Goal: Use online tool/utility

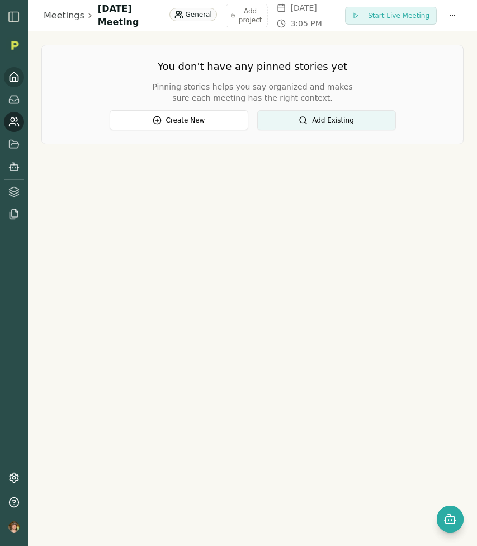
click at [14, 79] on icon at bounding box center [13, 77] width 11 height 11
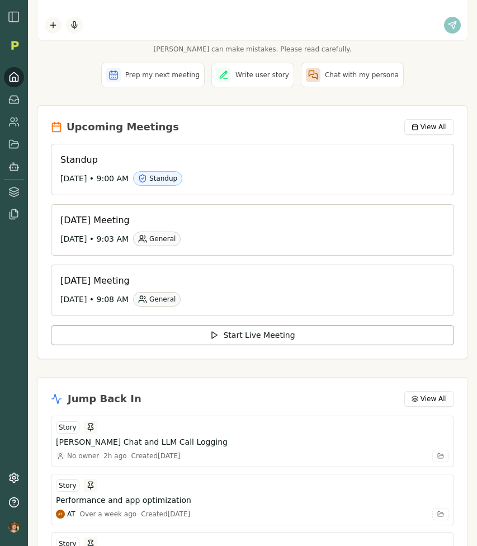
click at [15, 16] on img "button" at bounding box center [13, 16] width 13 height 13
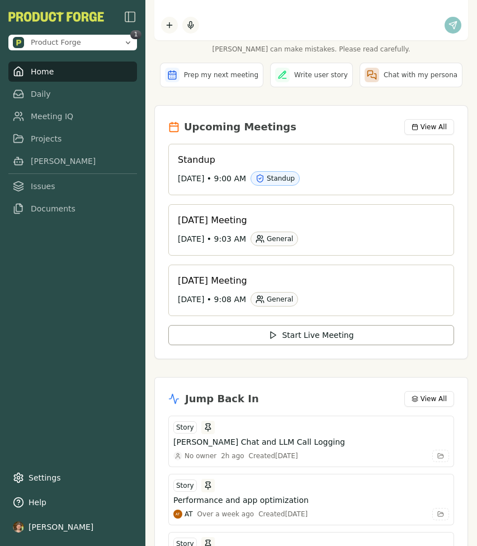
click at [125, 15] on img "button" at bounding box center [130, 16] width 13 height 13
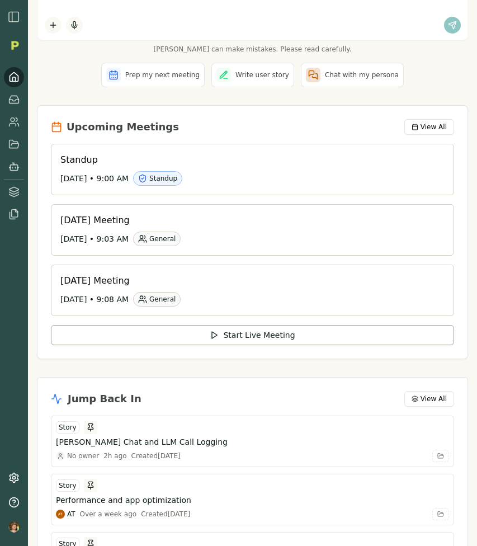
click at [18, 17] on img "button" at bounding box center [13, 16] width 13 height 13
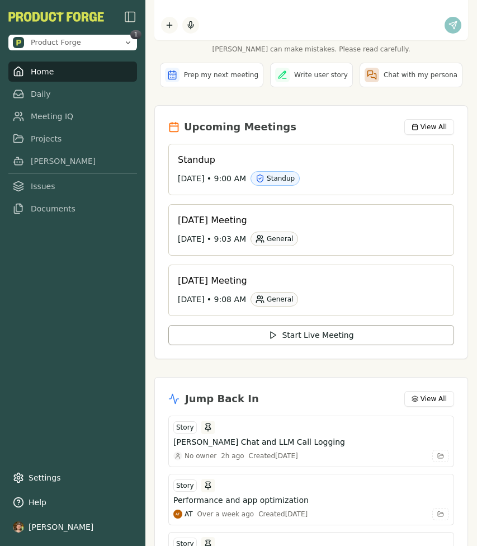
click at [461, 63] on div "Prep my next meeting Write user story Chat with my persona" at bounding box center [311, 75] width 314 height 25
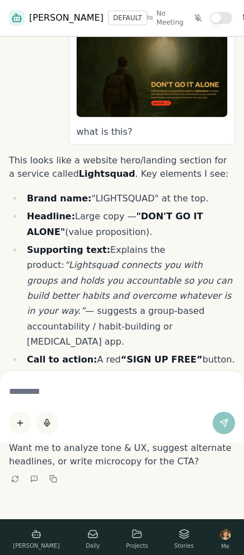
scroll to position [165, 0]
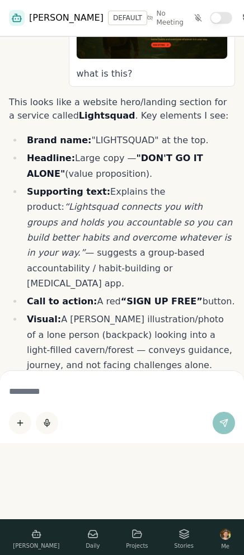
click at [156, 179] on em "“Lightsquad connects you with groups and holds you accountable so you can build…" at bounding box center [129, 229] width 205 height 56
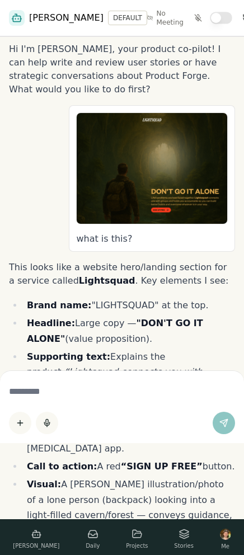
click at [65, 179] on textarea at bounding box center [122, 391] width 226 height 23
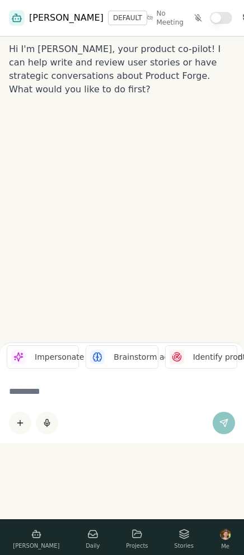
click at [33, 535] on rect at bounding box center [36, 535] width 7 height 6
click at [156, 395] on textarea at bounding box center [122, 391] width 226 height 23
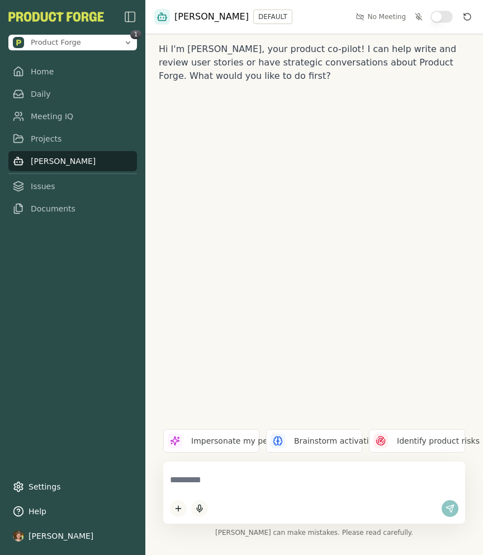
click at [243, 484] on textarea at bounding box center [314, 479] width 289 height 23
click at [222, 479] on textarea at bounding box center [314, 479] width 289 height 23
click at [299, 478] on textarea at bounding box center [314, 479] width 289 height 23
click at [393, 463] on div at bounding box center [314, 492] width 302 height 62
click at [388, 473] on textarea at bounding box center [314, 479] width 289 height 23
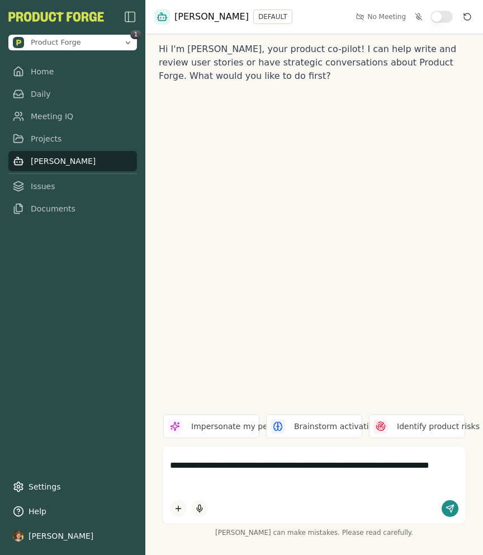
type textarea "**********"
click at [450, 502] on button "submit" at bounding box center [450, 508] width 17 height 17
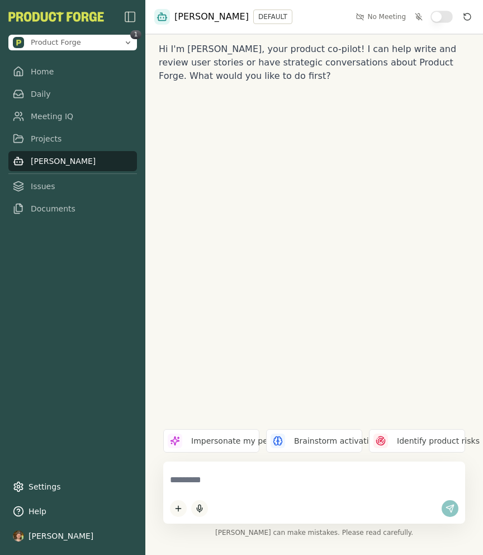
paste textarea "**********"
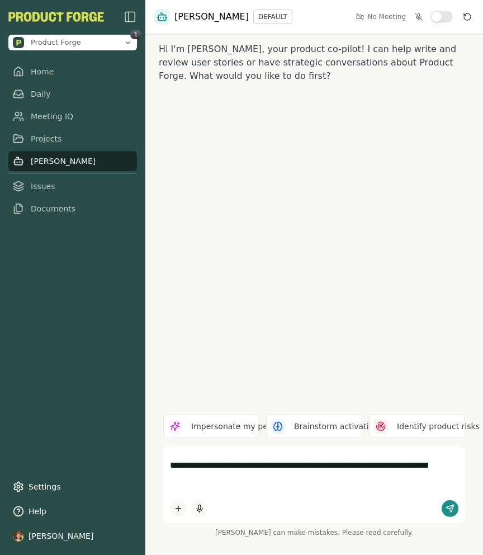
type textarea "**********"
click at [126, 18] on img "button" at bounding box center [130, 16] width 13 height 13
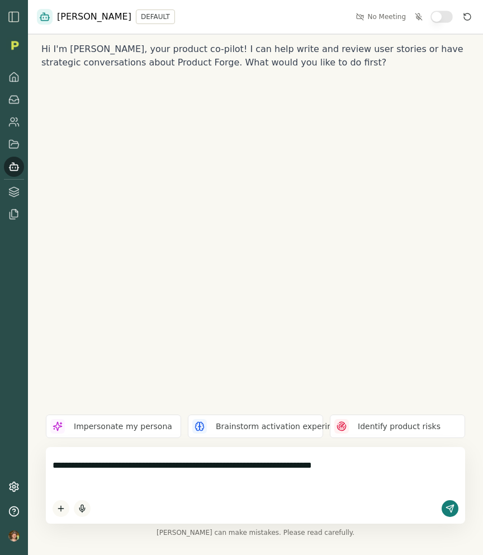
click at [447, 506] on icon "submit" at bounding box center [450, 508] width 9 height 9
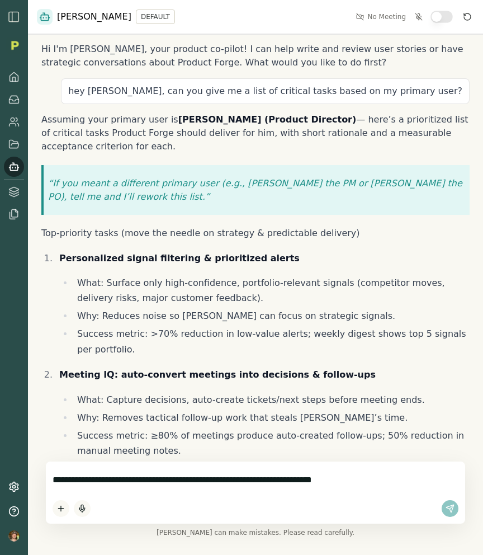
scroll to position [879, 0]
